Goal: Task Accomplishment & Management: Manage account settings

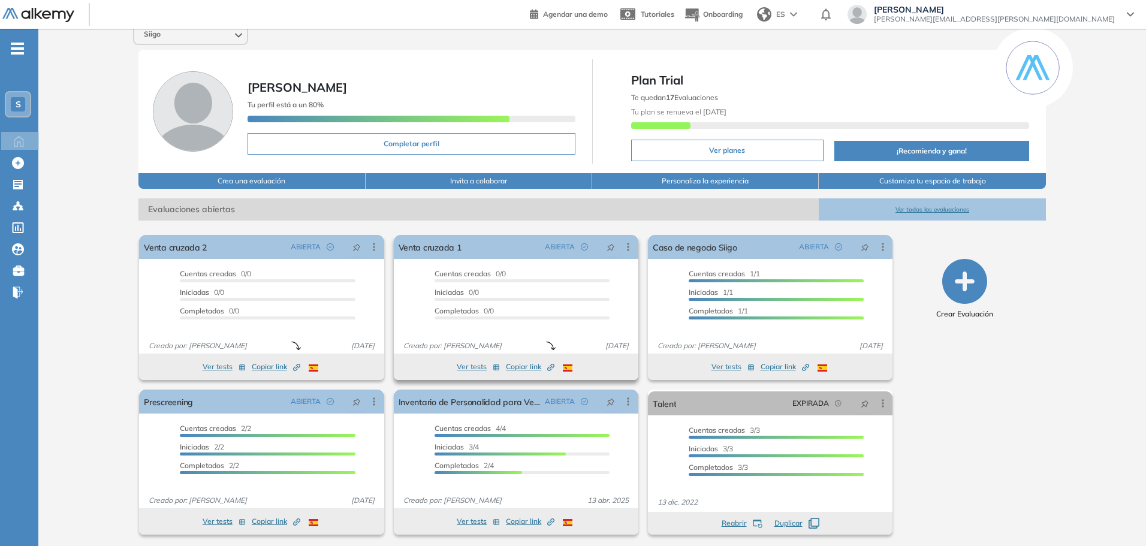
scroll to position [13, 0]
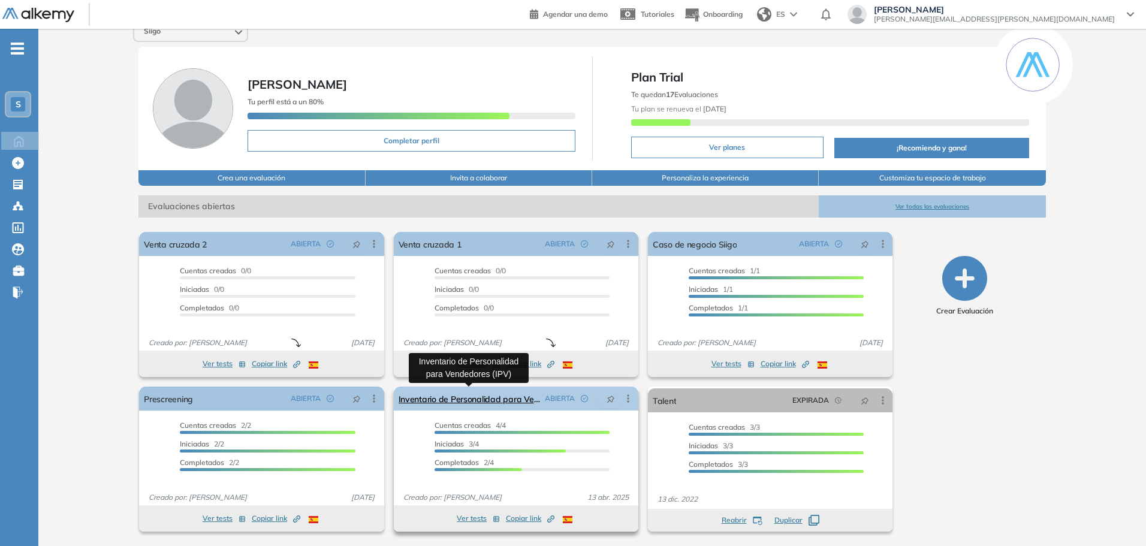
click at [479, 406] on link "Inventario de Personalidad para Vendedores (IPV)" at bounding box center [469, 399] width 141 height 24
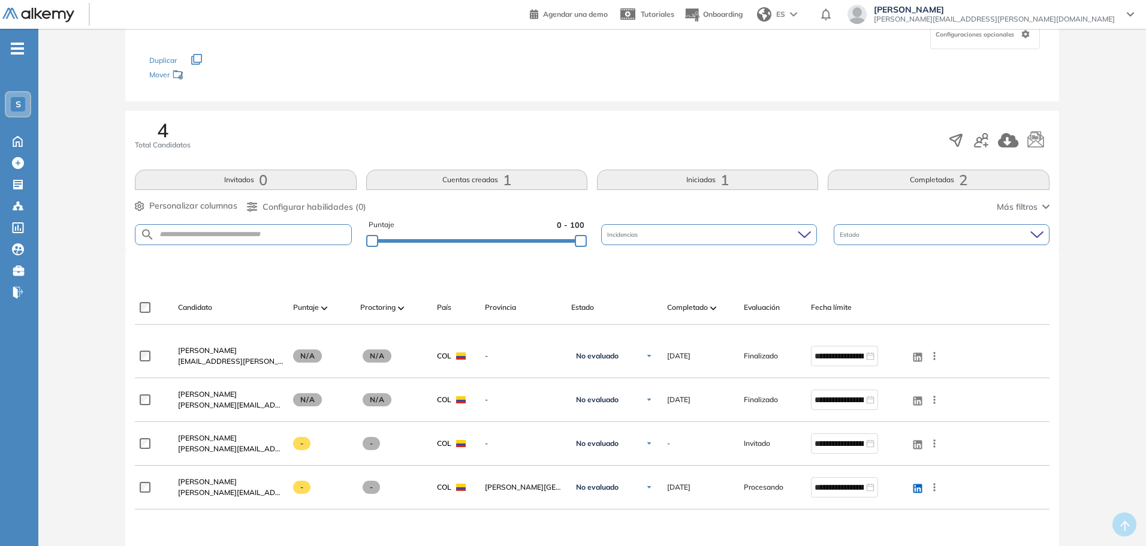
scroll to position [120, 0]
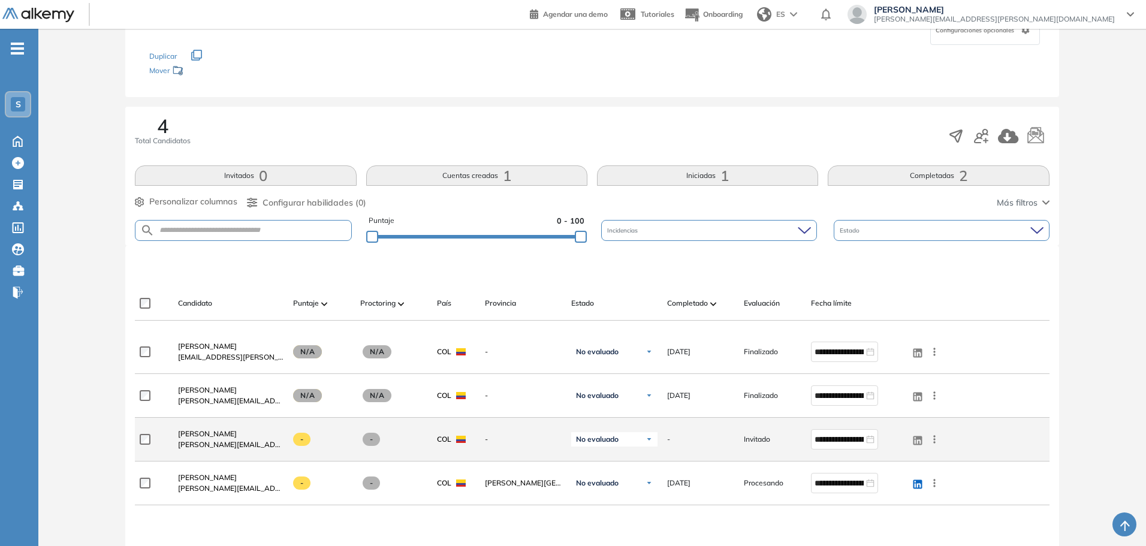
click at [653, 442] on img at bounding box center [649, 439] width 7 height 7
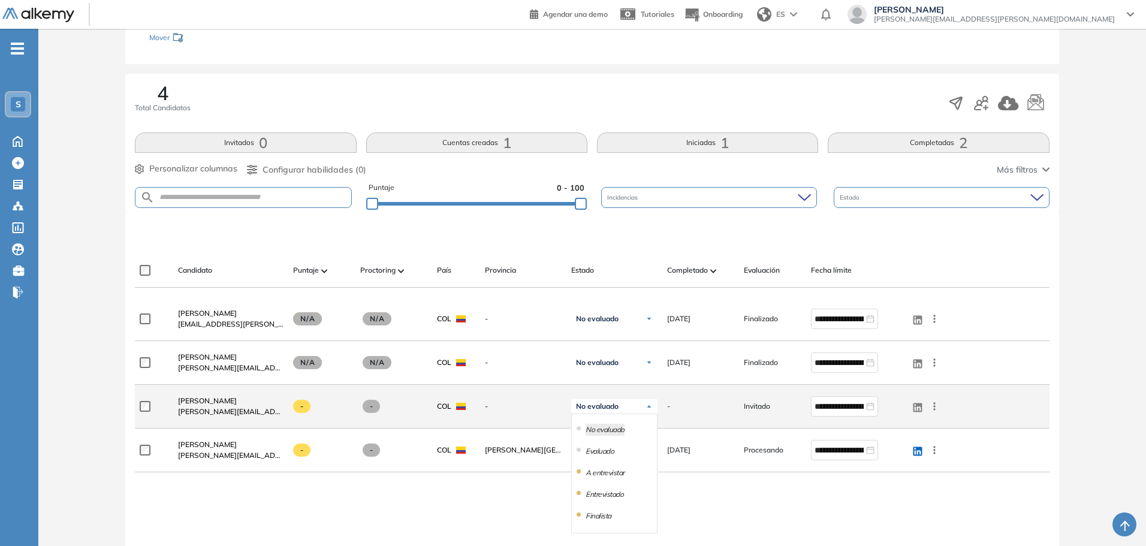
scroll to position [180, 0]
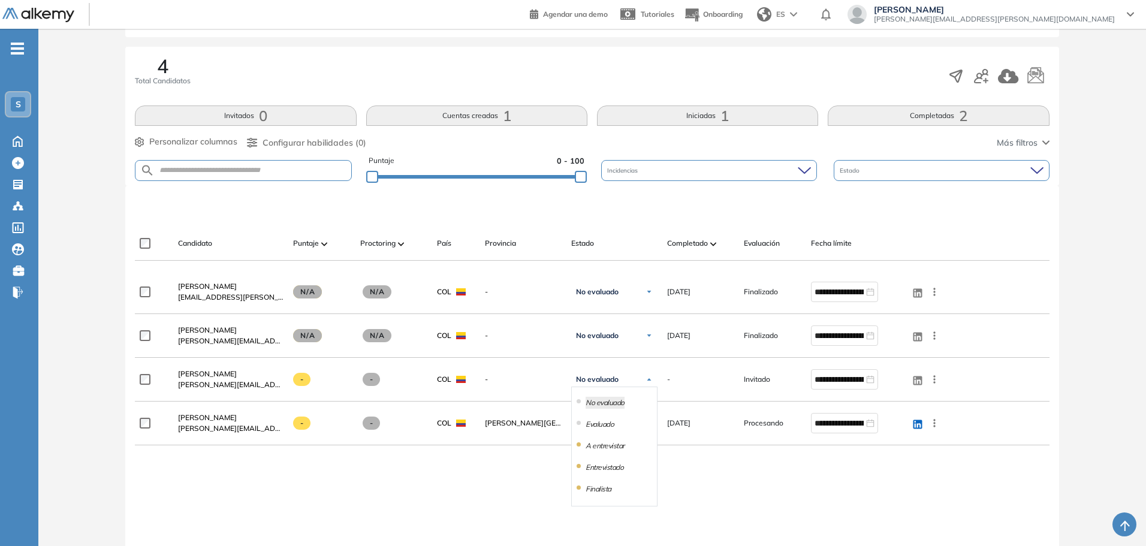
click at [766, 517] on div "**********" at bounding box center [592, 458] width 914 height 377
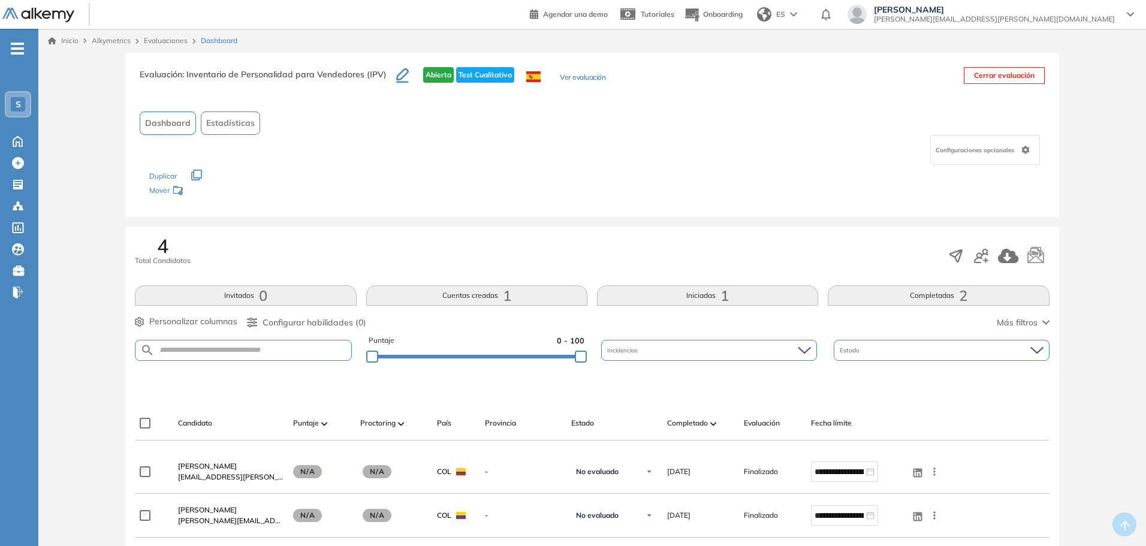
scroll to position [120, 0]
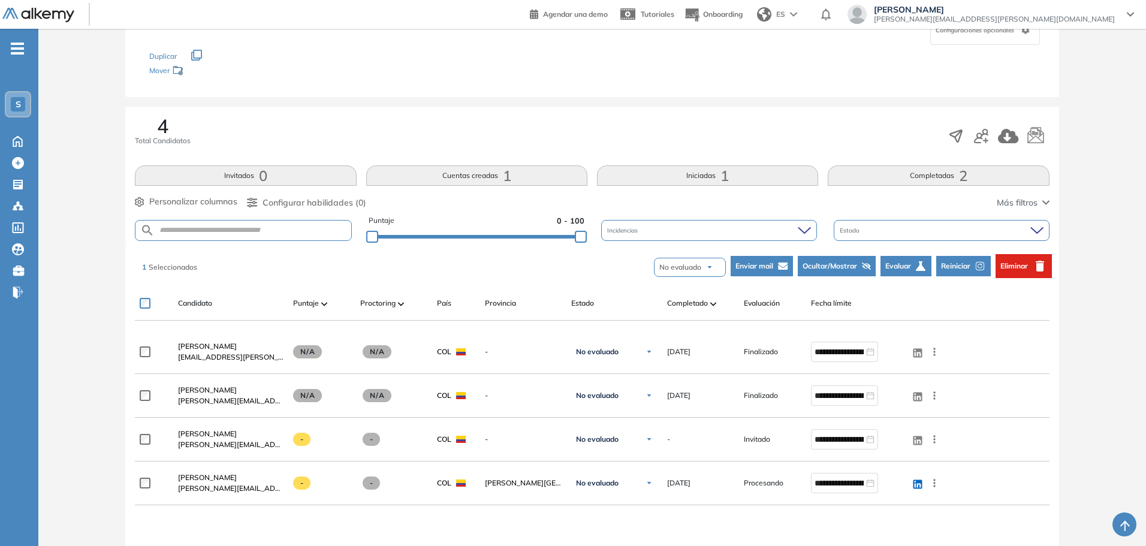
click at [1004, 272] on button "Eliminar" at bounding box center [1024, 266] width 56 height 24
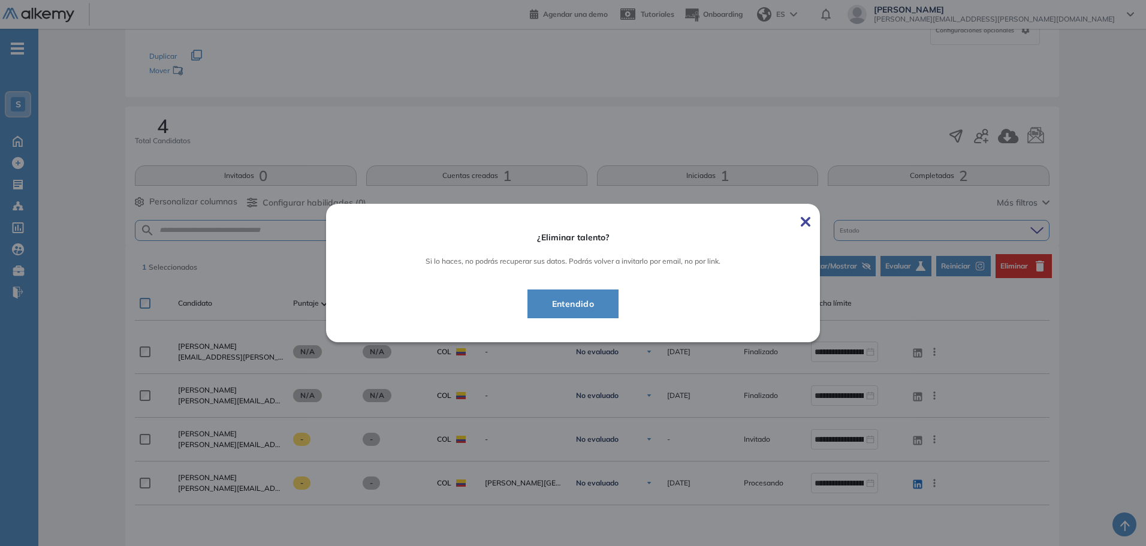
click at [586, 312] on button "Entendido" at bounding box center [574, 304] width 92 height 29
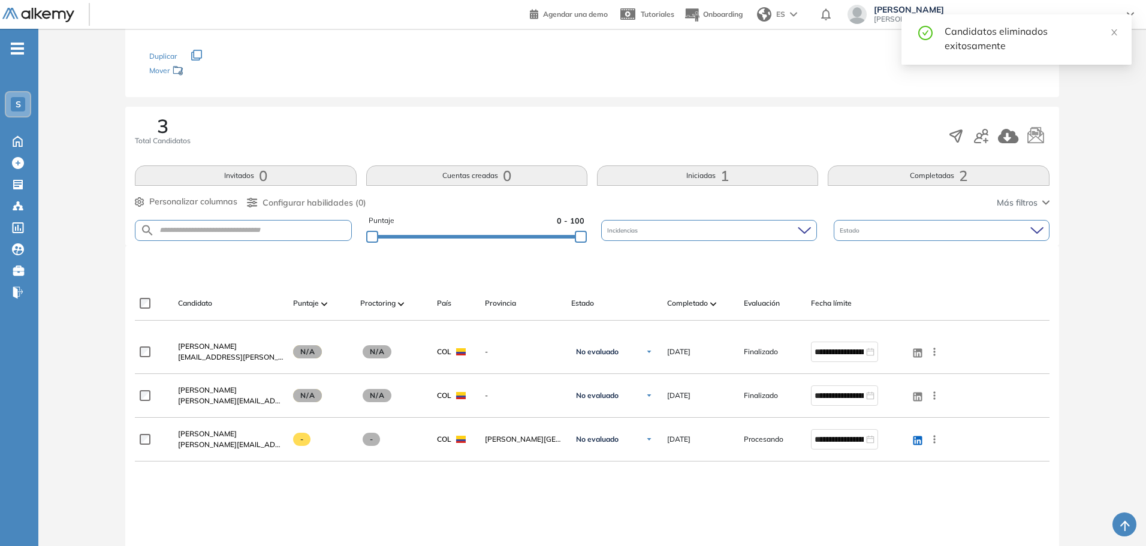
click at [287, 487] on div "**********" at bounding box center [592, 496] width 914 height 333
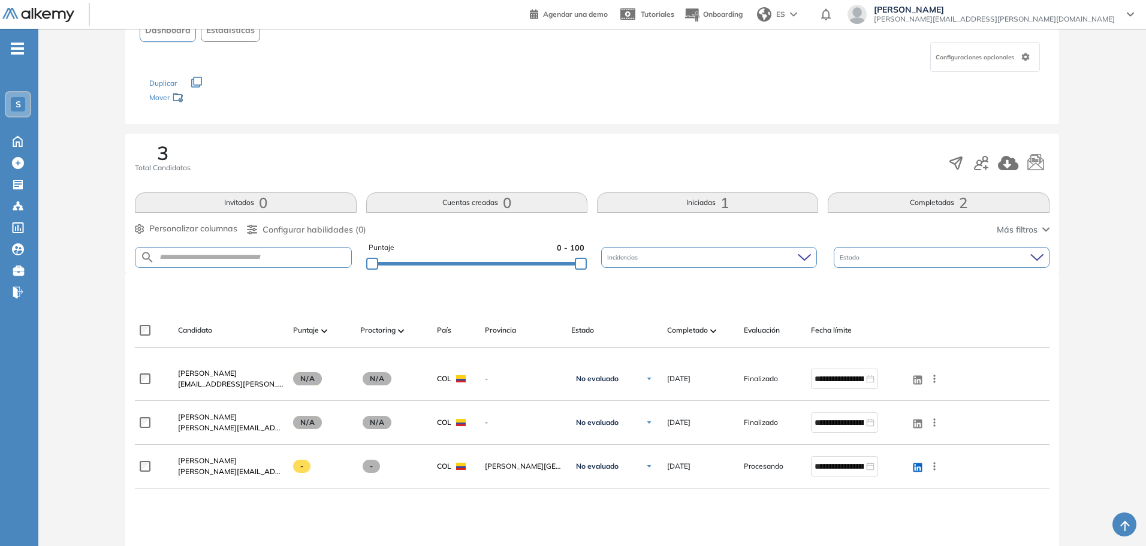
scroll to position [180, 0]
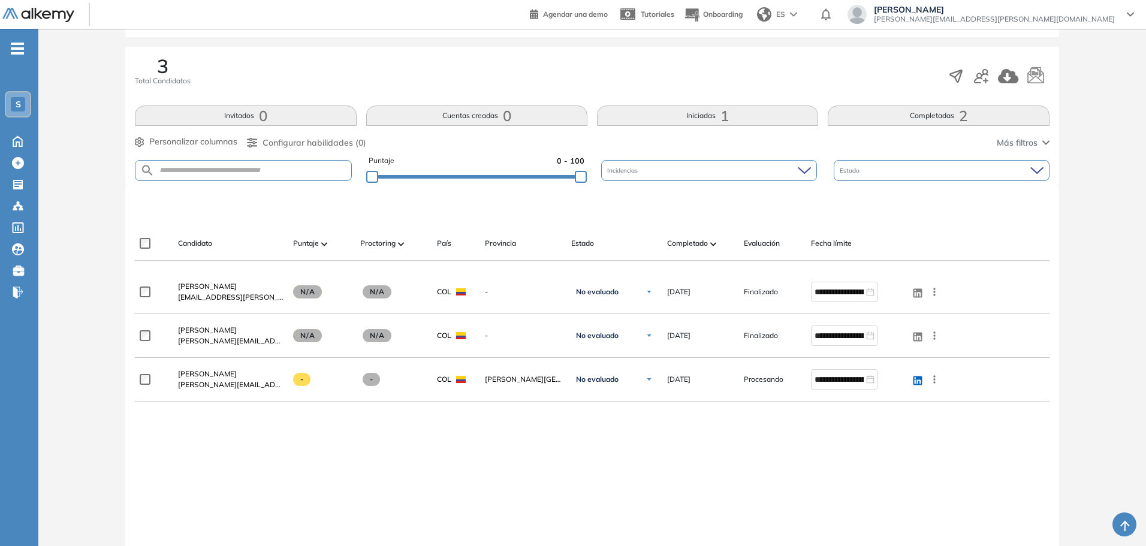
click at [947, 115] on button "Completadas 2" at bounding box center [938, 116] width 221 height 20
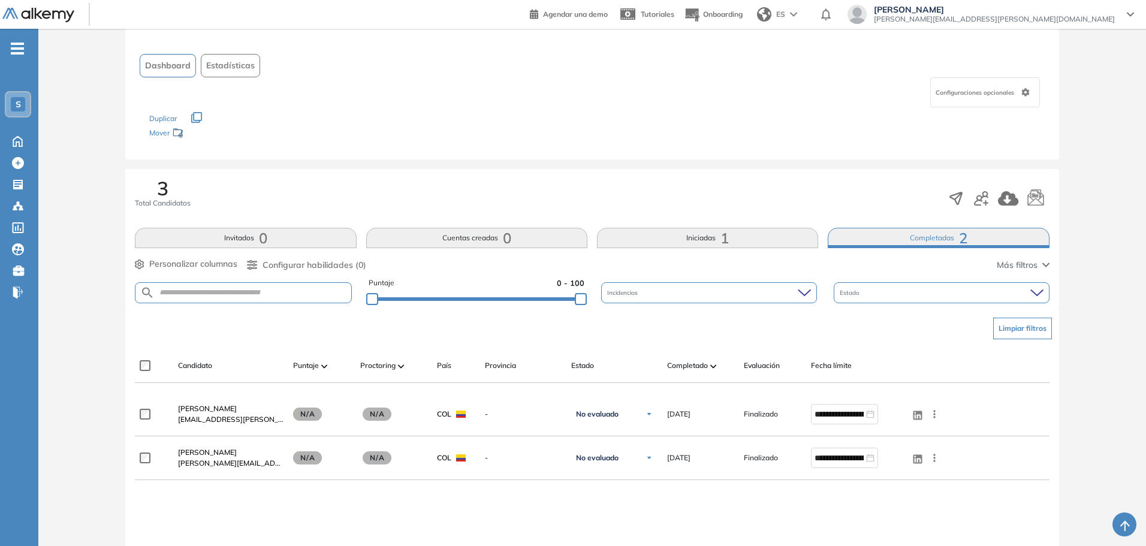
scroll to position [120, 0]
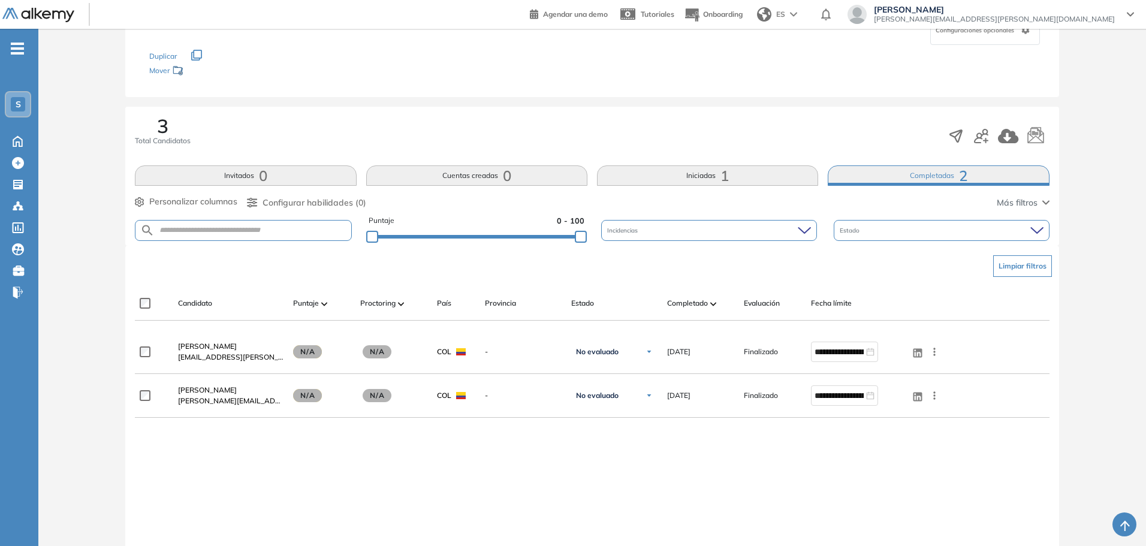
click at [718, 180] on button "Iniciadas 1" at bounding box center [707, 175] width 221 height 20
drag, startPoint x: 927, startPoint y: 177, endPoint x: 932, endPoint y: 183, distance: 7.7
click at [932, 183] on button "Completadas 2" at bounding box center [938, 175] width 221 height 20
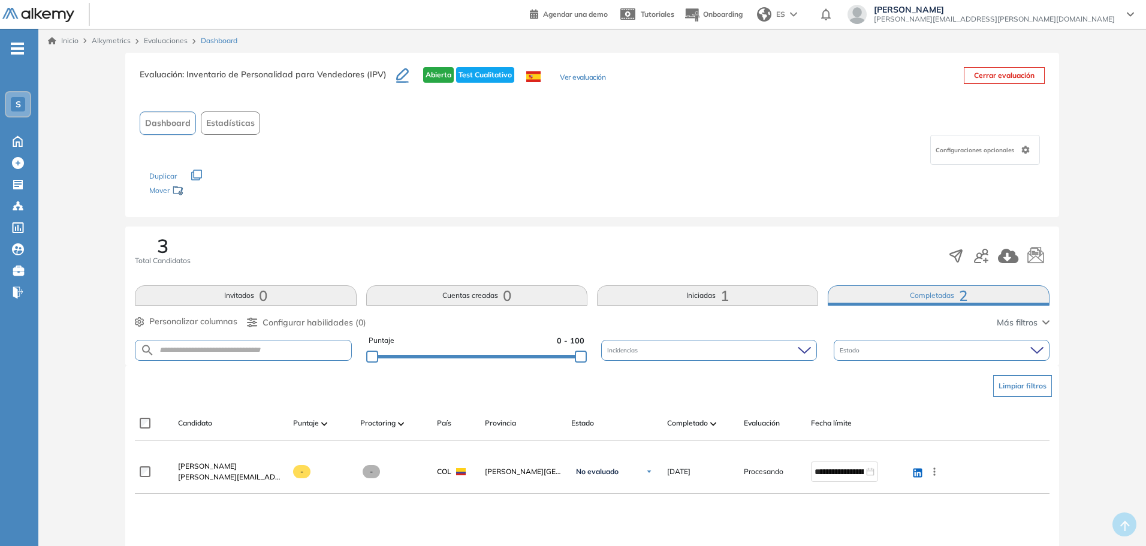
click at [704, 296] on button "Iniciadas 1" at bounding box center [707, 295] width 221 height 20
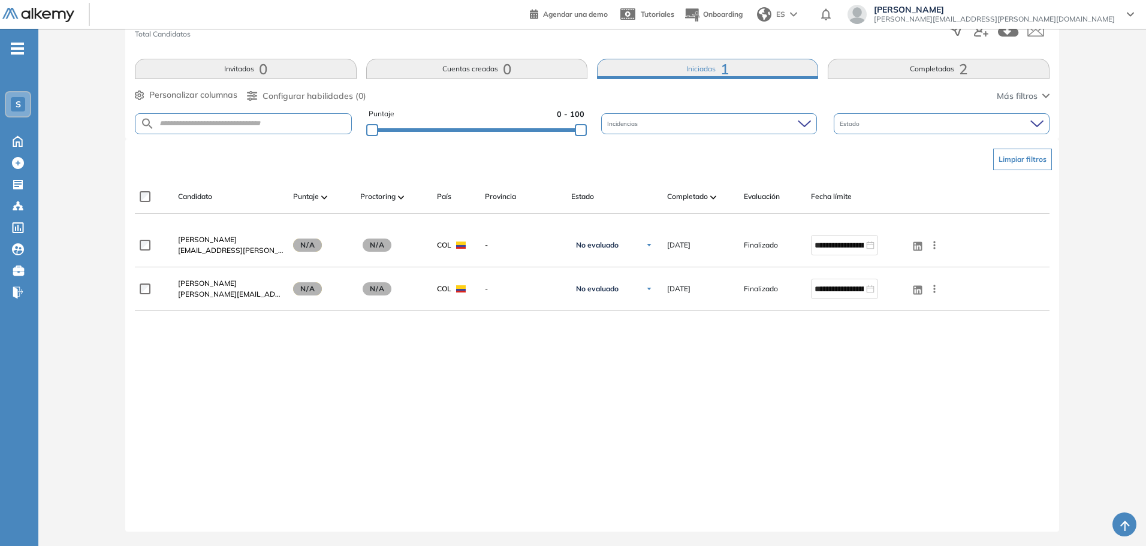
scroll to position [167, 0]
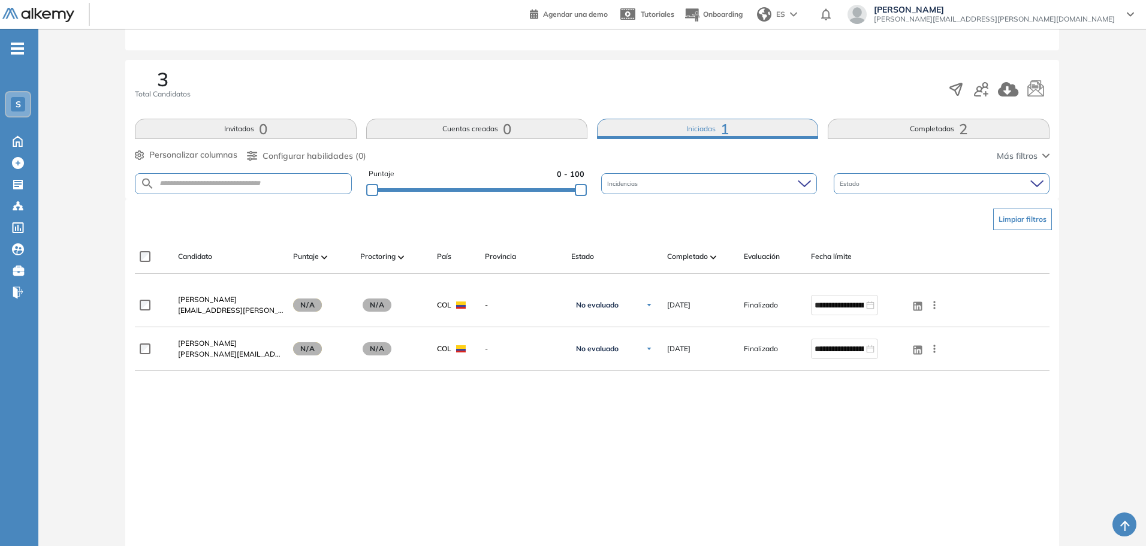
click at [270, 132] on button "Invitados 0" at bounding box center [245, 129] width 221 height 20
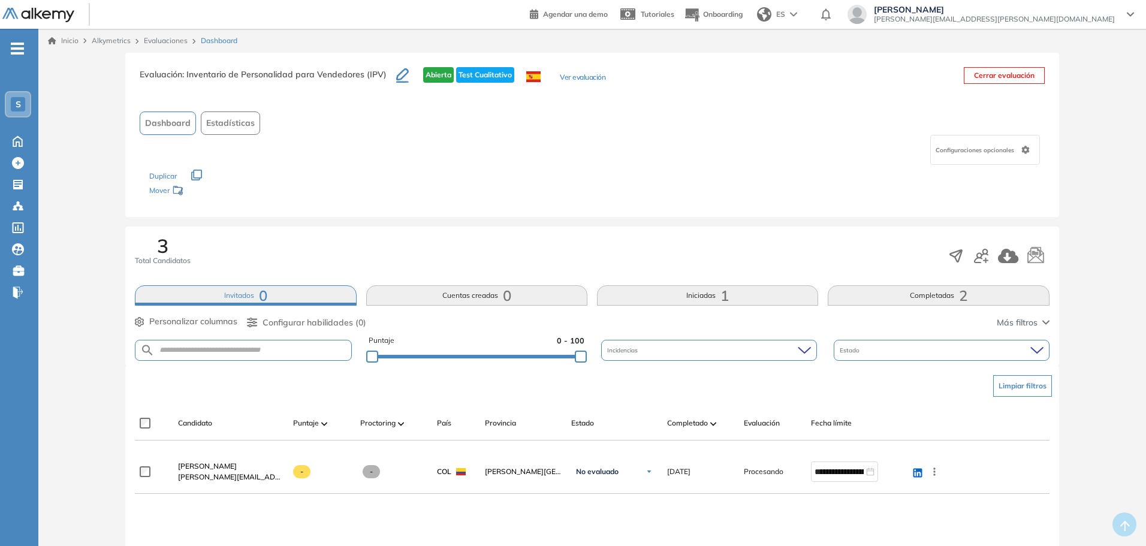
scroll to position [120, 0]
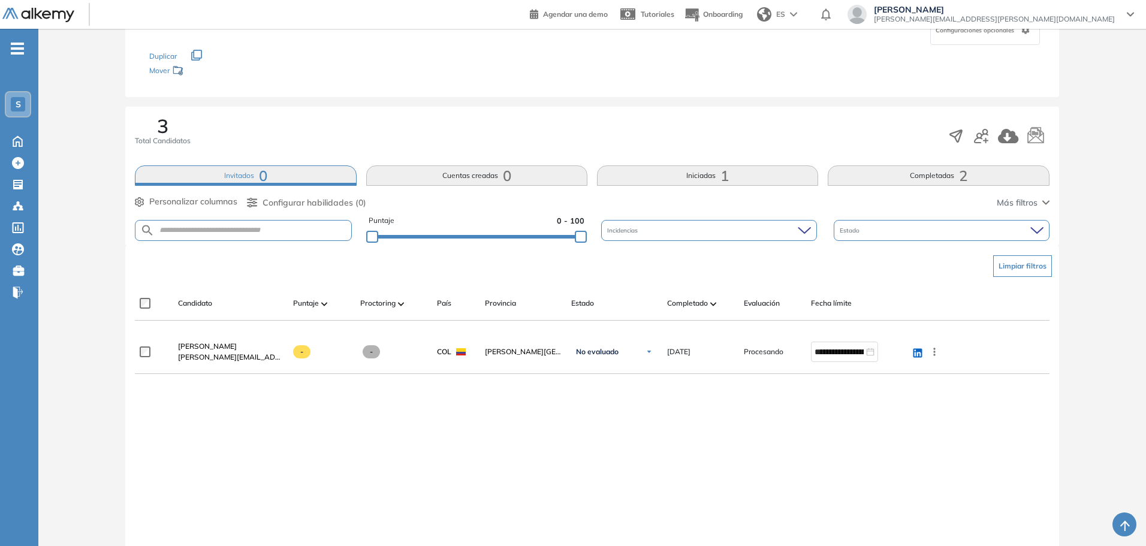
click at [493, 174] on button "Cuentas creadas 0" at bounding box center [476, 175] width 221 height 20
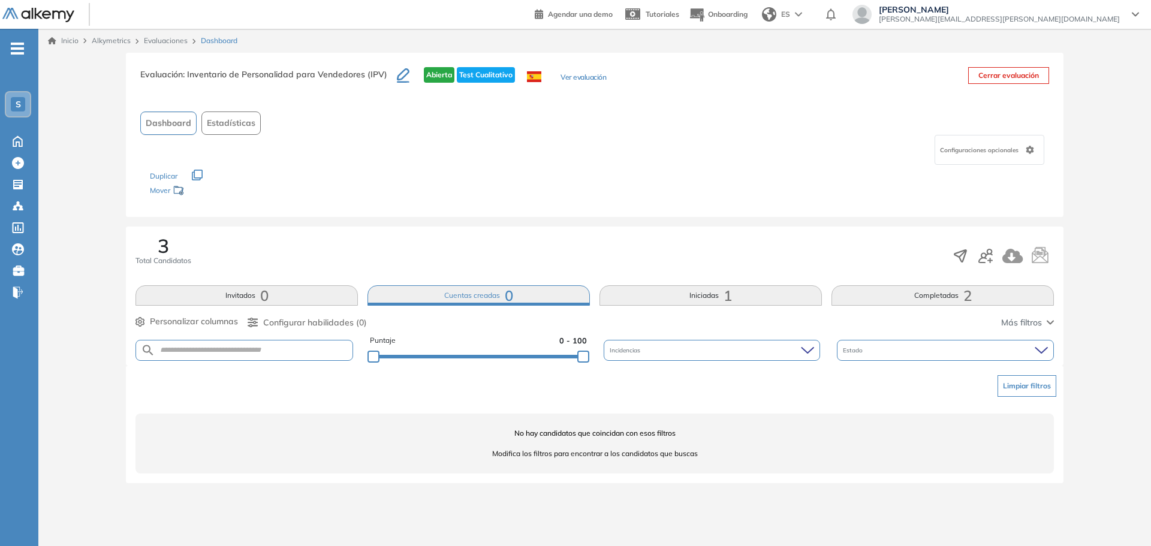
click at [727, 296] on span "1" at bounding box center [728, 296] width 8 height 0
click at [752, 292] on button "Iniciadas 1" at bounding box center [711, 295] width 222 height 20
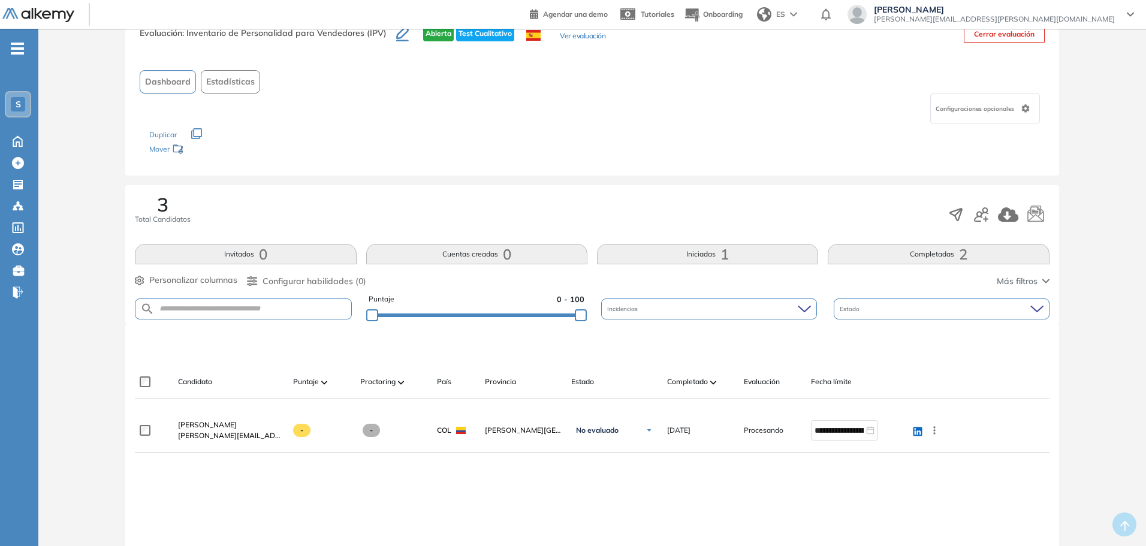
scroll to position [60, 0]
